Goal: Register for event/course

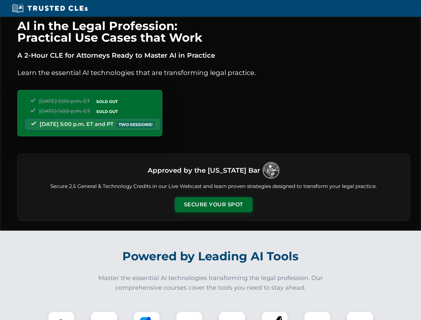
click at [213, 205] on button "Secure Your Spot" at bounding box center [214, 204] width 78 height 15
click at [61, 316] on img at bounding box center [61, 324] width 19 height 19
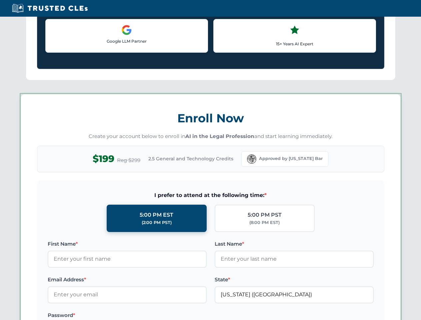
click at [147, 316] on label "Password *" at bounding box center [127, 315] width 159 height 8
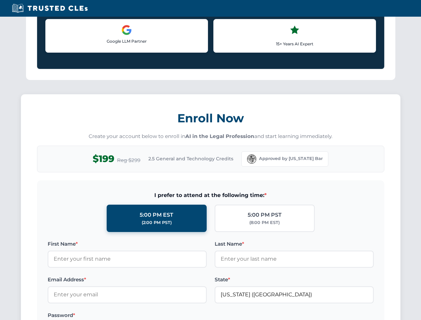
scroll to position [655, 0]
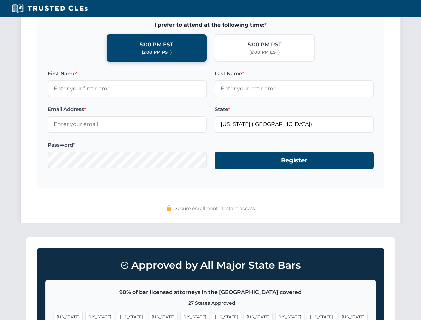
click at [307, 316] on span "[US_STATE]" at bounding box center [321, 317] width 29 height 10
